Goal: Information Seeking & Learning: Learn about a topic

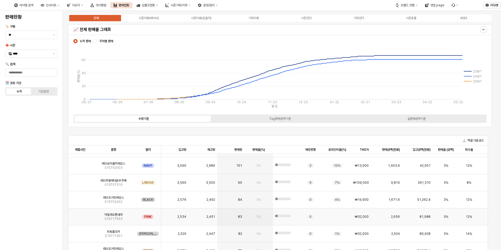
scroll to position [1782, 0]
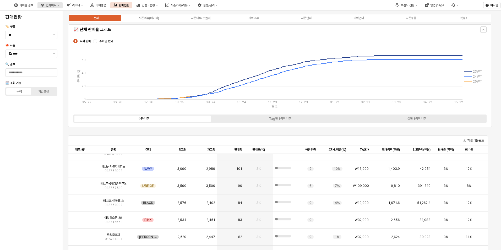
click at [56, 4] on div "인사이트" at bounding box center [51, 5] width 10 height 4
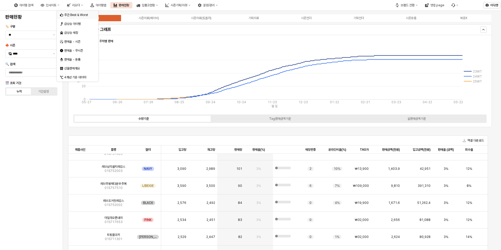
click at [83, 16] on div "주간 Best & Worst" at bounding box center [78, 15] width 28 height 4
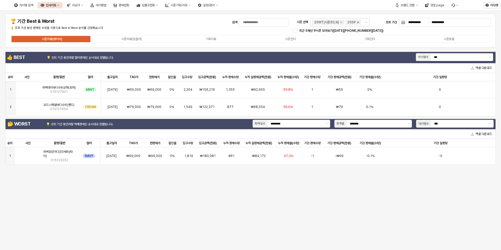
click at [358, 23] on icon "Remove 25SP" at bounding box center [358, 22] width 2 height 2
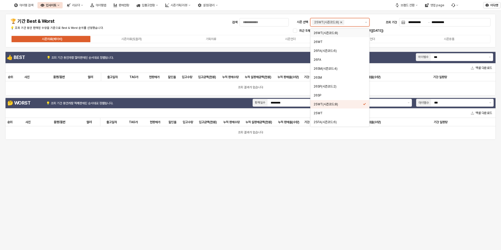
click at [341, 21] on icon "Remove 25WT(시즌코드:8)" at bounding box center [341, 22] width 4 height 4
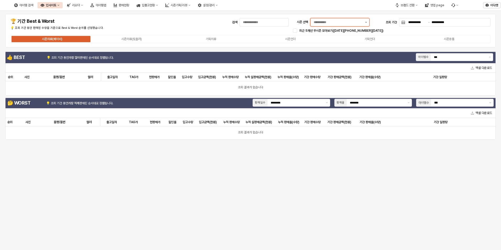
click at [368, 23] on button "제안 사항 표시" at bounding box center [366, 22] width 6 height 8
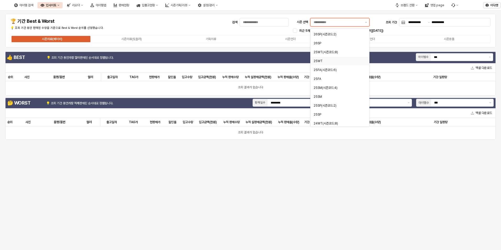
scroll to position [52, 0]
click at [319, 78] on div "25FA" at bounding box center [338, 79] width 49 height 4
click at [318, 61] on div "25WT" at bounding box center [338, 61] width 49 height 4
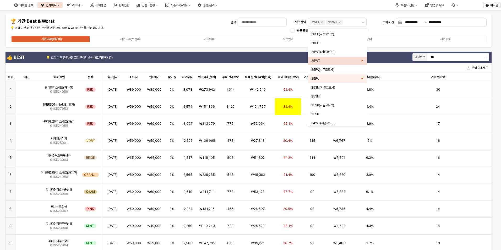
click at [194, 28] on div "**********" at bounding box center [248, 30] width 480 height 27
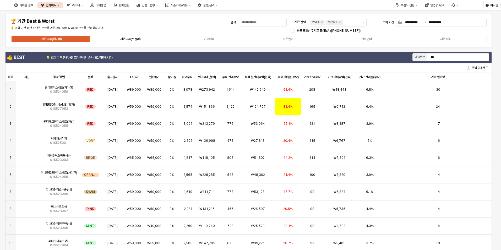
click at [132, 39] on div "시즌의류(토들러)" at bounding box center [130, 39] width 20 height 4
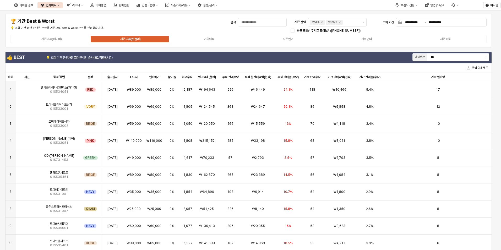
click at [210, 42] on div "시즌의류(베이비) 시즌의류(토들러) 기획의류 시즌언더 기획언더 시즌용품" at bounding box center [248, 39] width 476 height 8
click at [214, 39] on div "기획의류" at bounding box center [209, 39] width 10 height 4
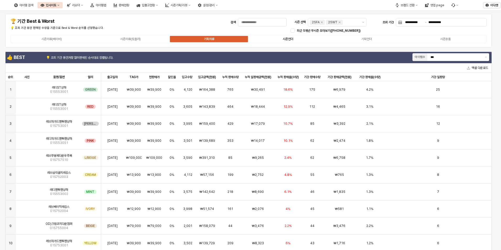
click at [281, 39] on label "시즌언더" at bounding box center [288, 39] width 79 height 5
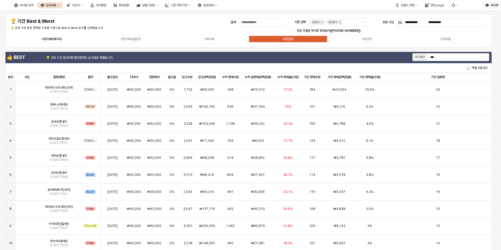
click at [53, 40] on div "시즌의류(베이비)" at bounding box center [51, 39] width 20 height 4
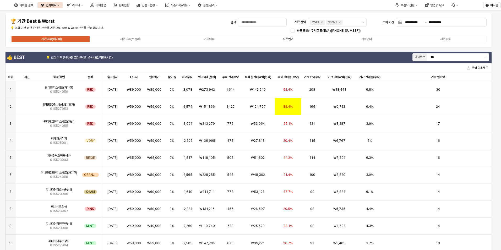
click at [291, 40] on div "시즌언더" at bounding box center [288, 39] width 10 height 4
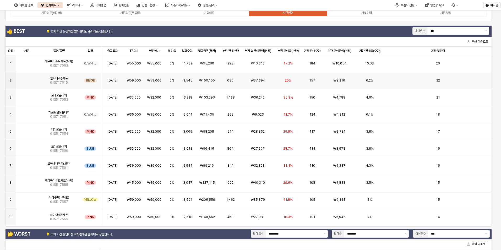
scroll to position [0, 0]
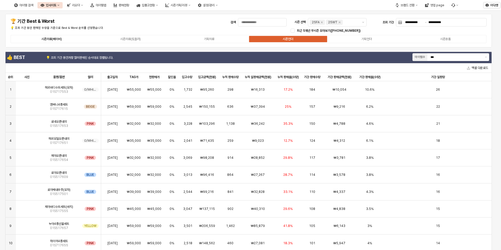
click at [52, 39] on div "시즌의류(베이비)" at bounding box center [51, 39] width 20 height 4
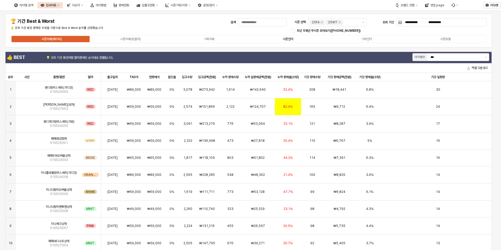
click at [284, 41] on label "시즌언더" at bounding box center [288, 39] width 79 height 5
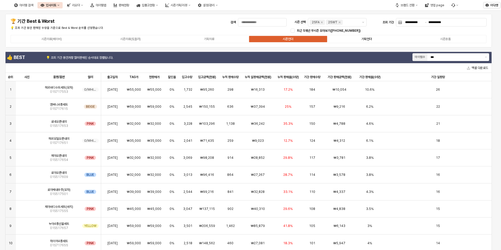
click at [374, 38] on label "기획언더" at bounding box center [366, 39] width 79 height 5
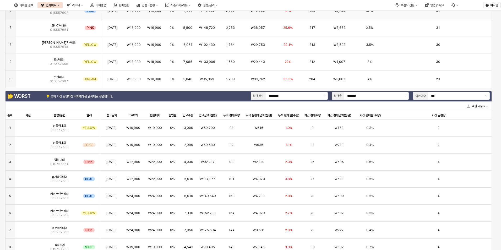
scroll to position [210, 0]
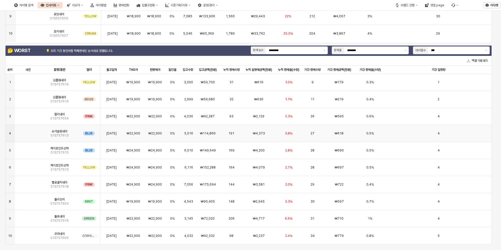
click at [28, 131] on img "App Frame" at bounding box center [28, 131] width 0 height 0
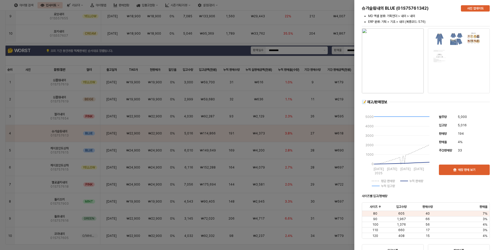
click at [29, 152] on div at bounding box center [250, 125] width 501 height 250
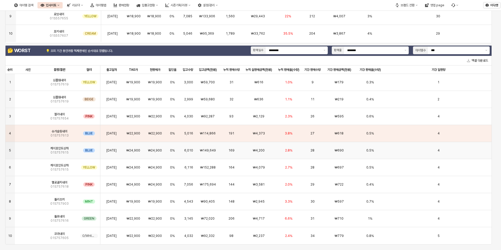
click at [28, 148] on img "App Frame" at bounding box center [28, 148] width 0 height 0
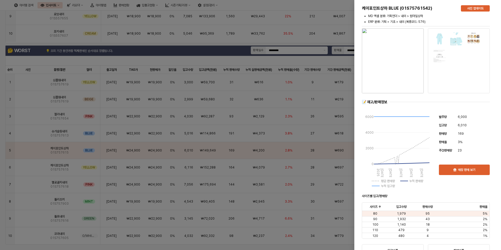
click at [401, 49] on img "button" at bounding box center [393, 60] width 62 height 65
click at [11, 61] on div at bounding box center [250, 125] width 501 height 250
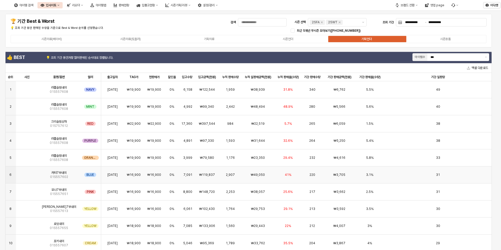
scroll to position [26, 0]
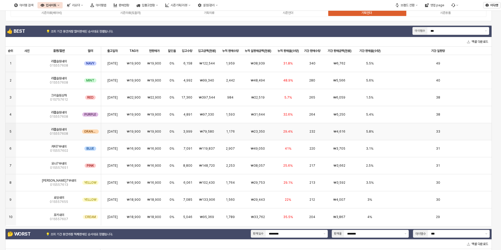
click at [27, 129] on img "App Frame" at bounding box center [27, 129] width 0 height 0
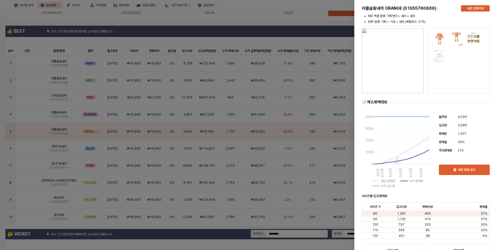
click at [30, 23] on div at bounding box center [250, 125] width 501 height 250
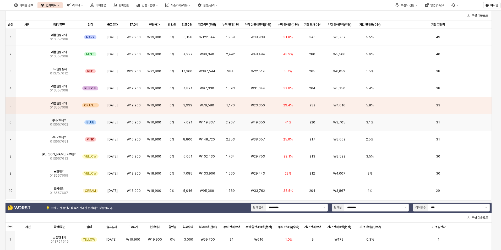
scroll to position [0, 0]
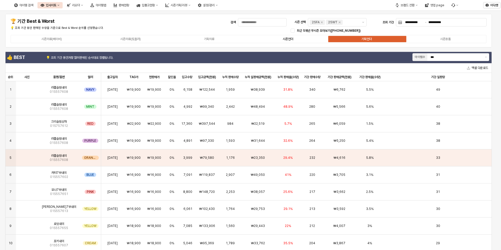
click at [290, 39] on div "시즌언더" at bounding box center [288, 39] width 10 height 4
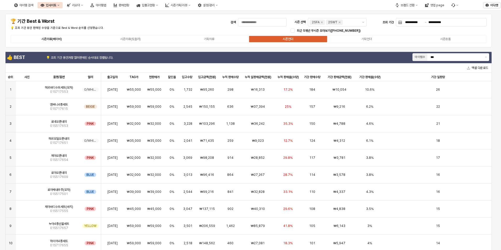
click at [50, 40] on div "시즌의류(베이비)" at bounding box center [51, 39] width 20 height 4
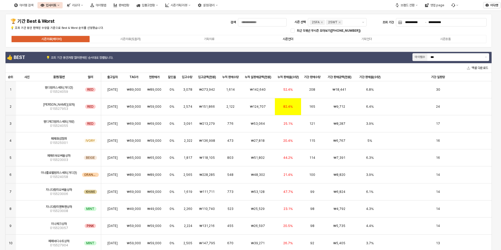
click at [290, 37] on label "시즌언더" at bounding box center [288, 39] width 79 height 5
